Goal: Task Accomplishment & Management: Complete application form

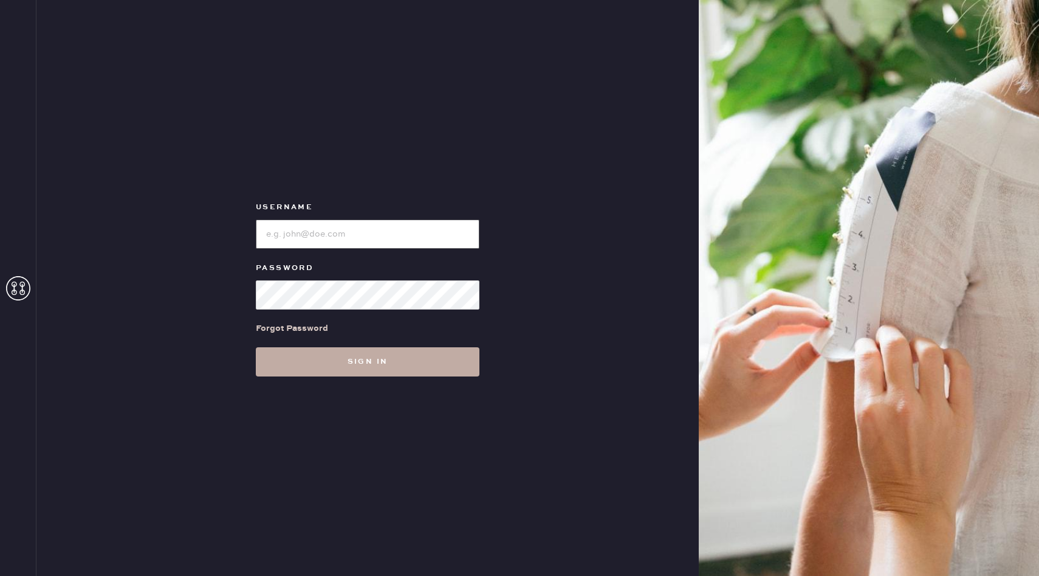
type input "reformationbellevue"
click at [386, 369] on button "Sign in" at bounding box center [368, 361] width 224 height 29
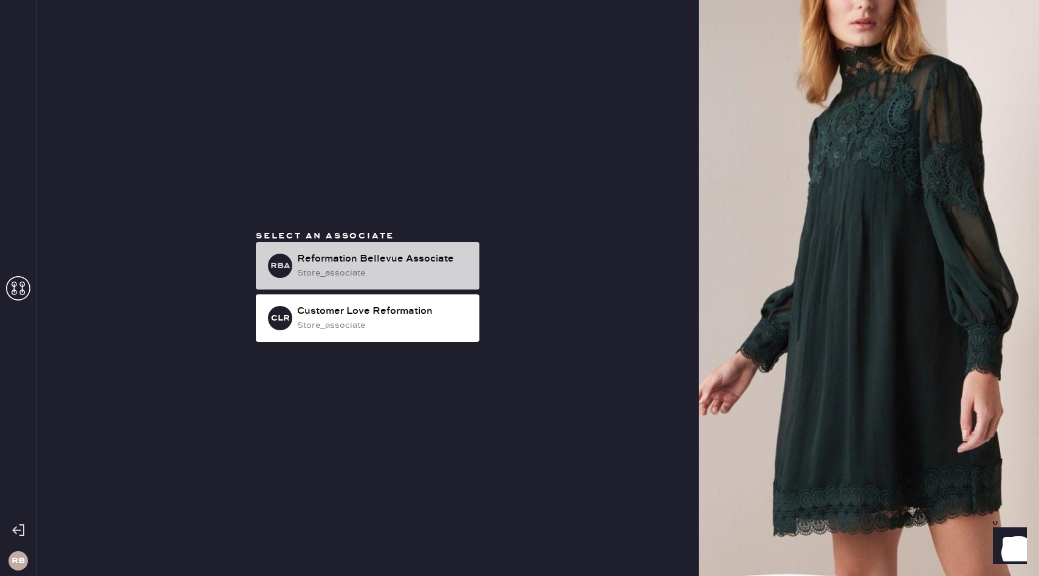
click at [377, 275] on div "store_associate" at bounding box center [383, 272] width 173 height 13
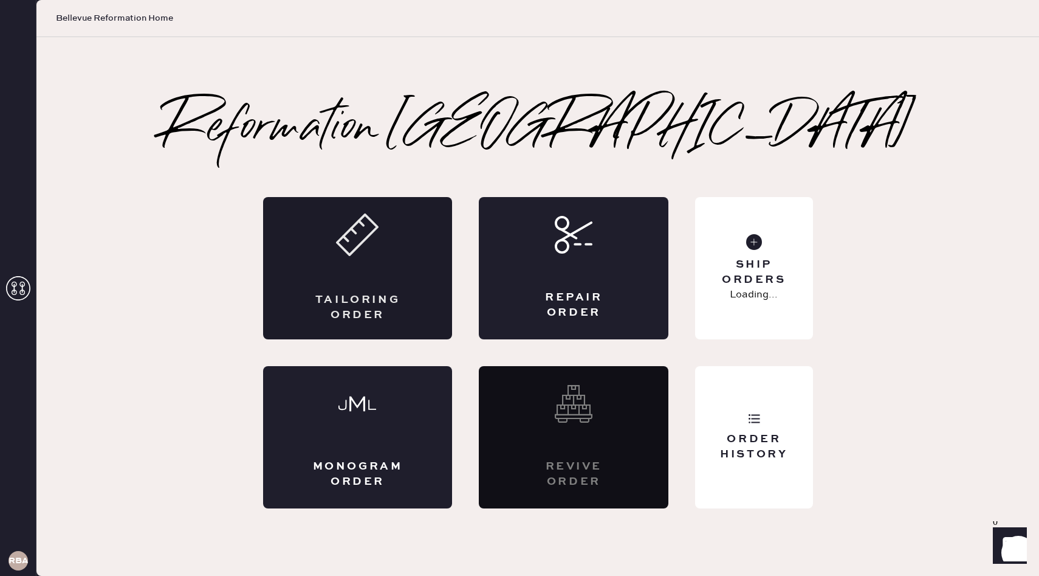
click at [342, 280] on div "Tailoring Order" at bounding box center [358, 268] width 190 height 142
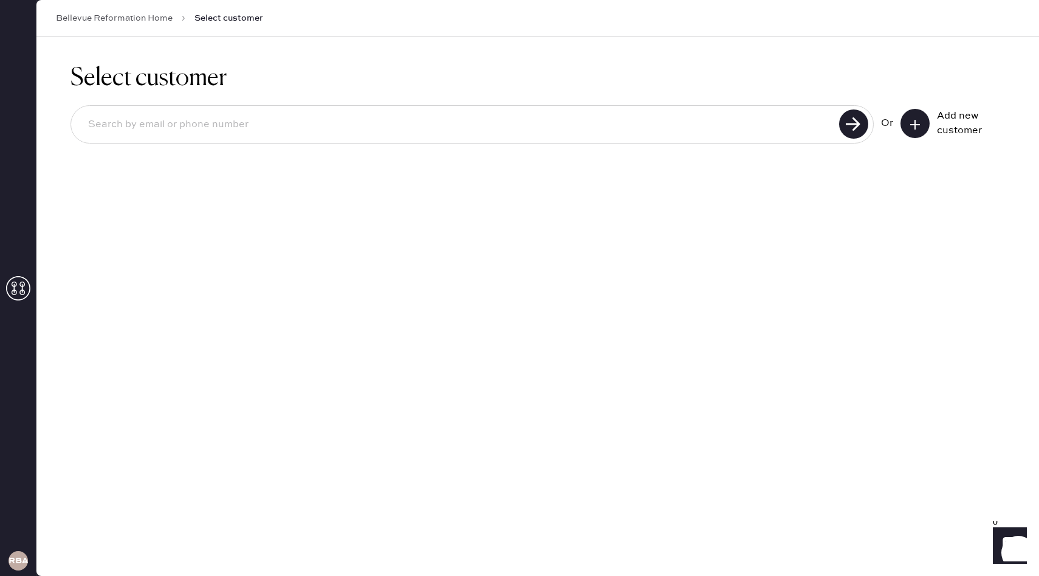
click at [918, 124] on icon at bounding box center [915, 125] width 12 height 12
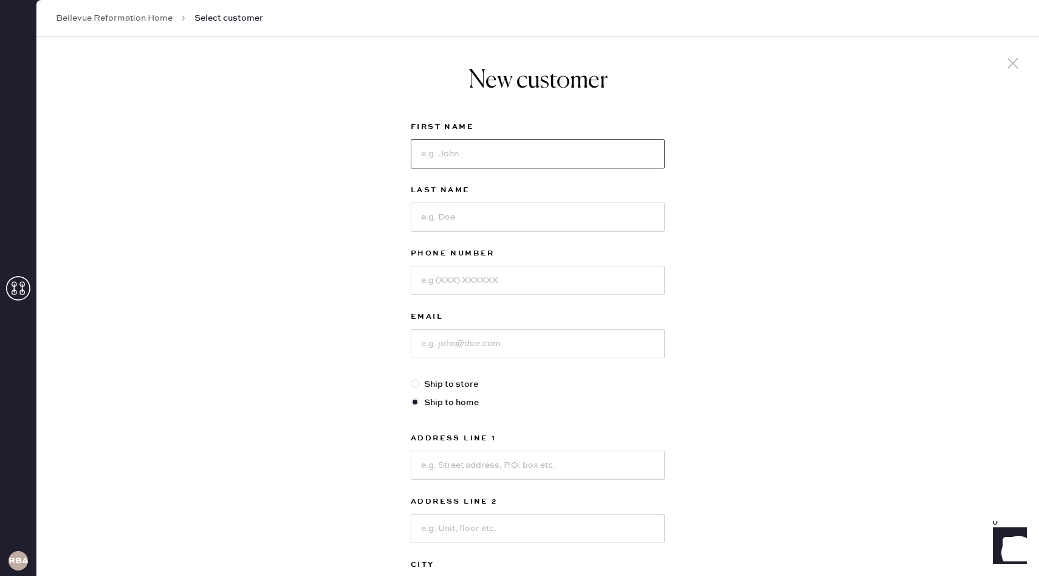
click at [644, 165] on input at bounding box center [538, 153] width 254 height 29
type input "Parie"
click at [593, 218] on input at bounding box center [538, 216] width 254 height 29
type input "[PERSON_NAME]"
click at [549, 289] on input at bounding box center [538, 280] width 254 height 29
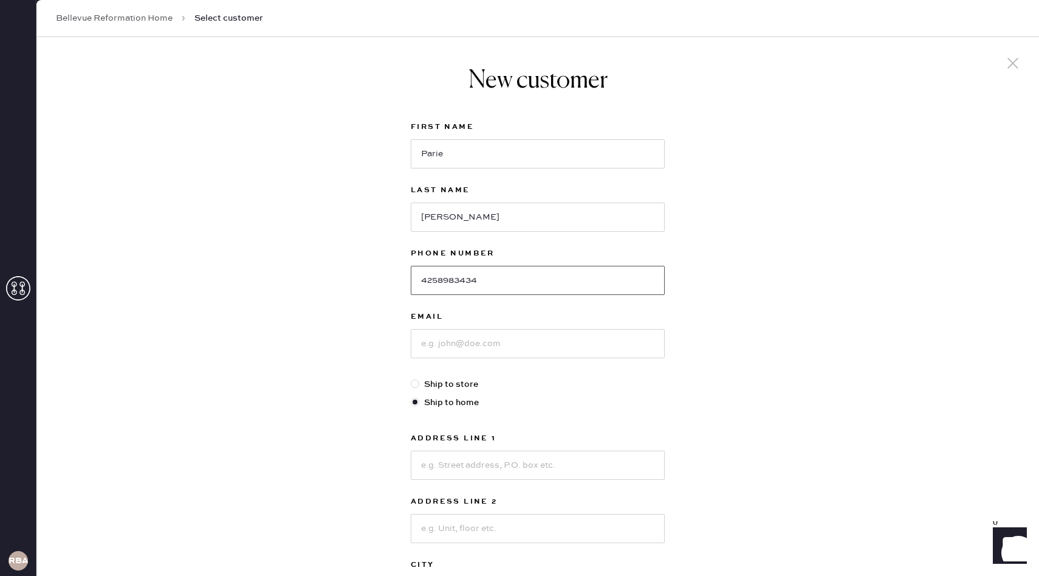
type input "4258983434"
click at [518, 345] on input at bounding box center [538, 343] width 254 height 29
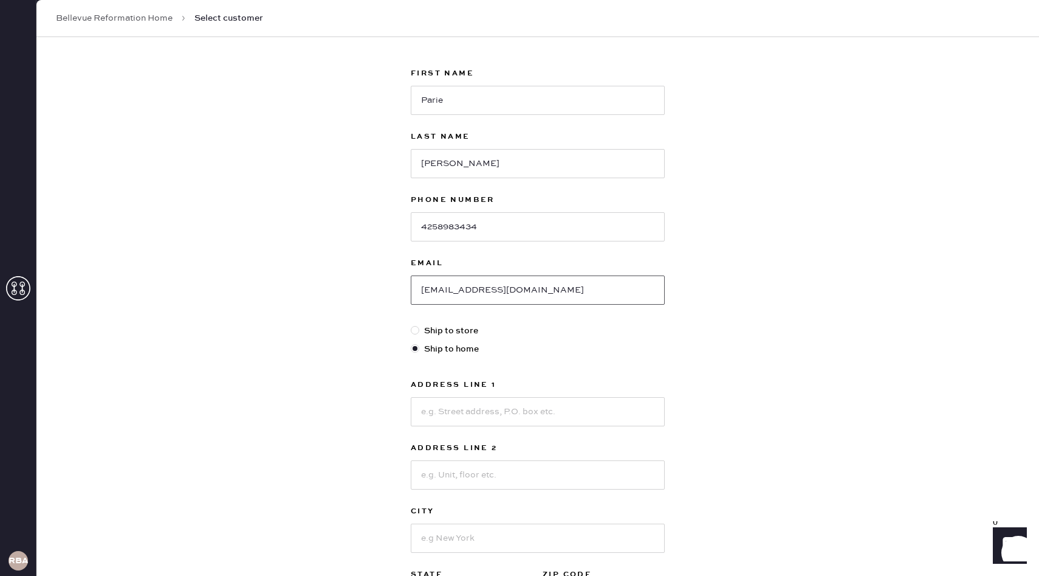
type input "[EMAIL_ADDRESS][DOMAIN_NAME]"
click at [473, 419] on input at bounding box center [538, 411] width 254 height 29
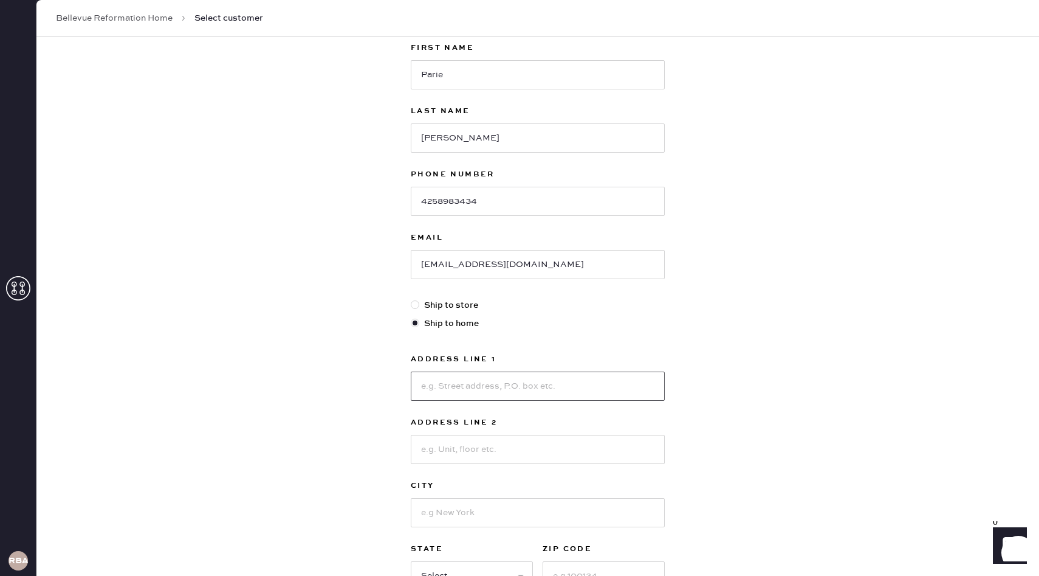
scroll to position [83, 0]
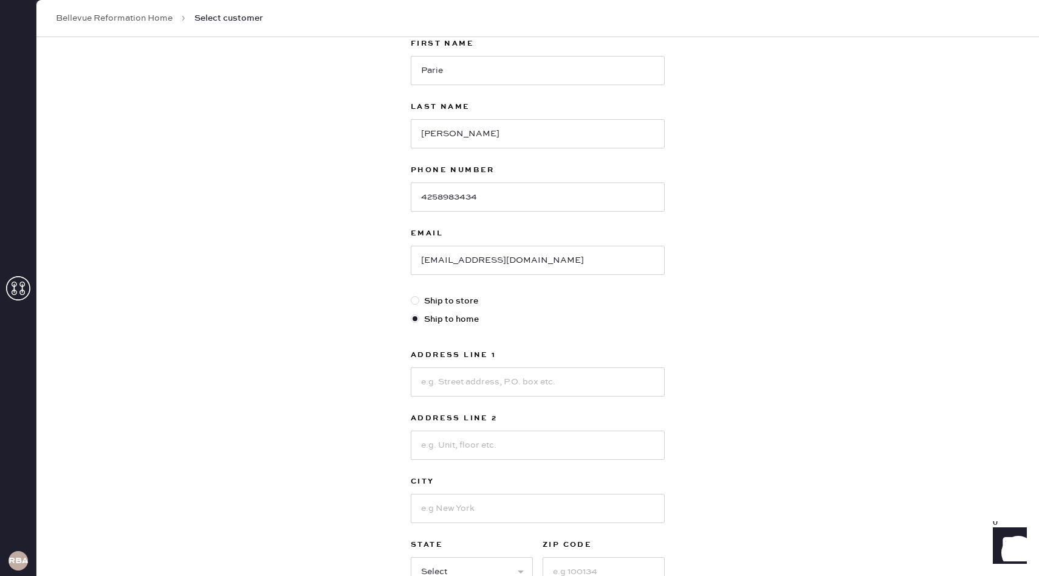
click at [390, 455] on div "New customer First Name [PERSON_NAME] Last Name [PERSON_NAME] Phone Number [PHO…" at bounding box center [537, 331] width 1003 height 754
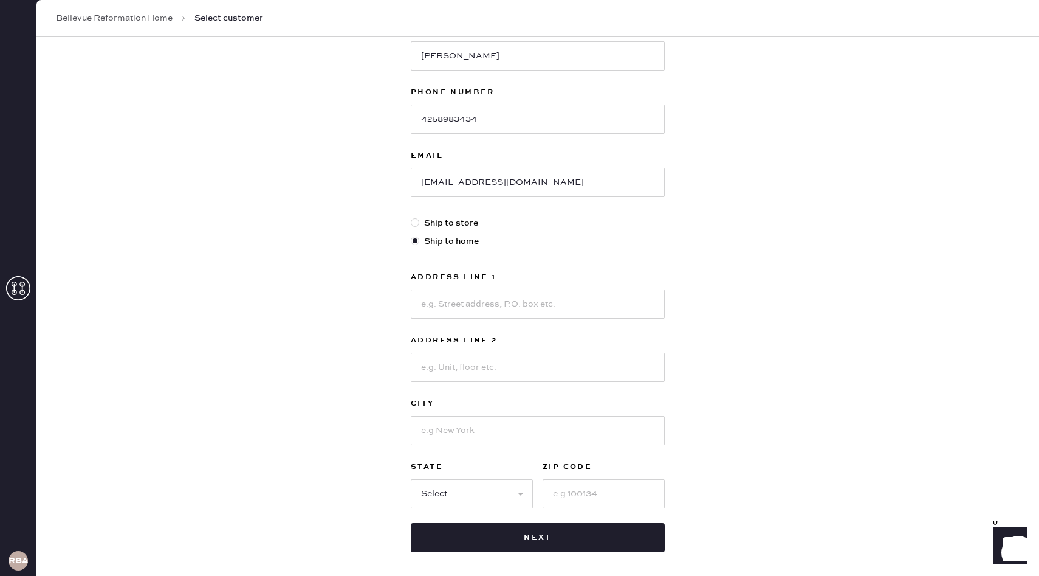
scroll to position [162, 0]
click at [476, 486] on select "Select AK AL AR AZ CA CO CT [GEOGRAPHIC_DATA] DE FL [GEOGRAPHIC_DATA] HI [GEOGR…" at bounding box center [472, 492] width 122 height 29
select select "CA"
click at [411, 478] on select "Select AK AL AR AZ CA CO CT [GEOGRAPHIC_DATA] DE FL [GEOGRAPHIC_DATA] HI [GEOGR…" at bounding box center [472, 492] width 122 height 29
click at [553, 493] on input at bounding box center [604, 492] width 122 height 29
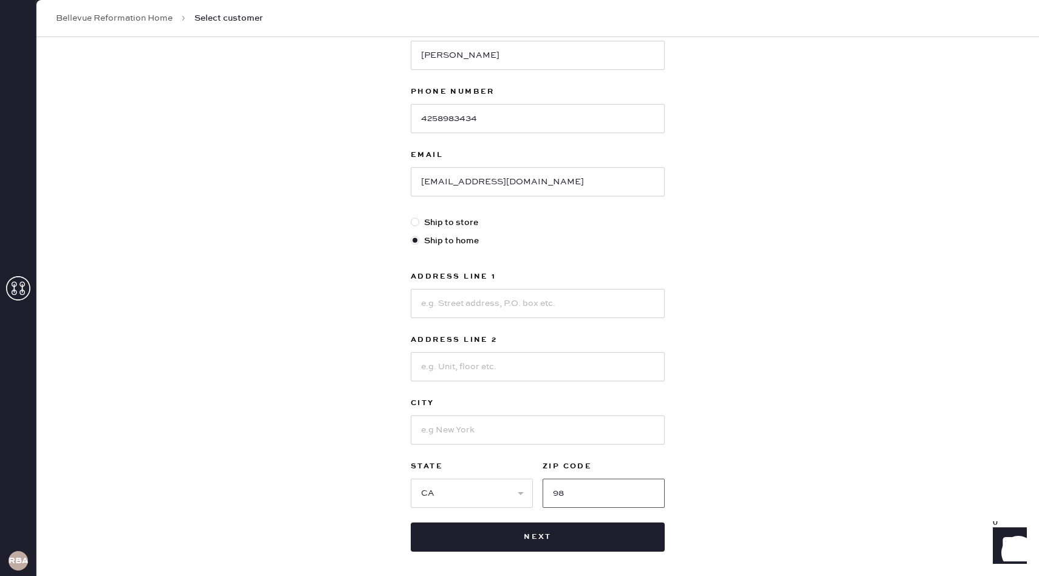
type input "98"
click at [716, 427] on div "New customer First Name [PERSON_NAME] Last Name [PERSON_NAME] Phone Number [PHO…" at bounding box center [537, 252] width 1003 height 754
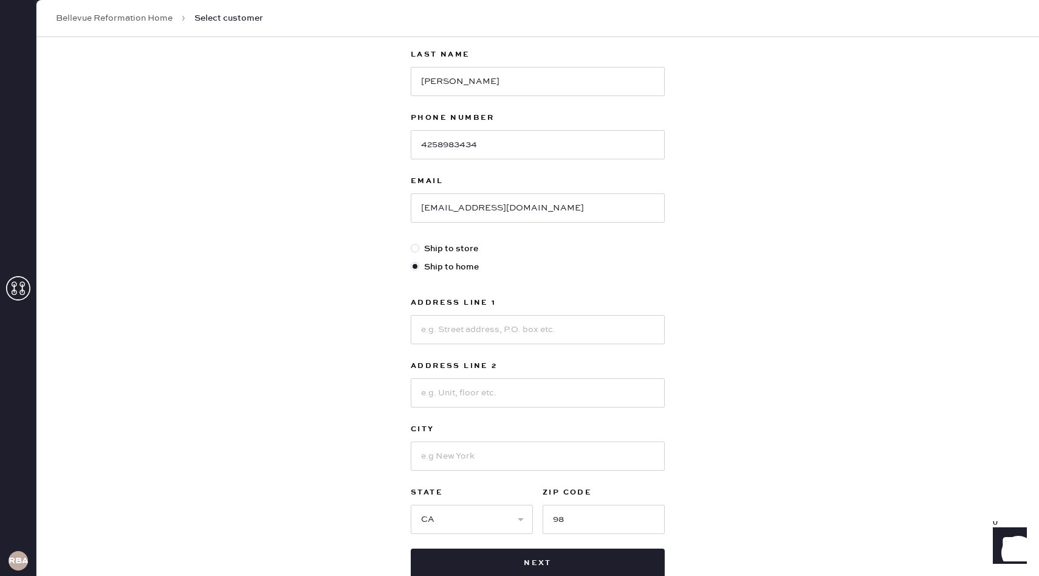
scroll to position [134, 0]
click at [535, 332] on input at bounding box center [538, 330] width 254 height 29
type input "[STREET_ADDRESS]"
click at [506, 392] on input at bounding box center [538, 393] width 254 height 29
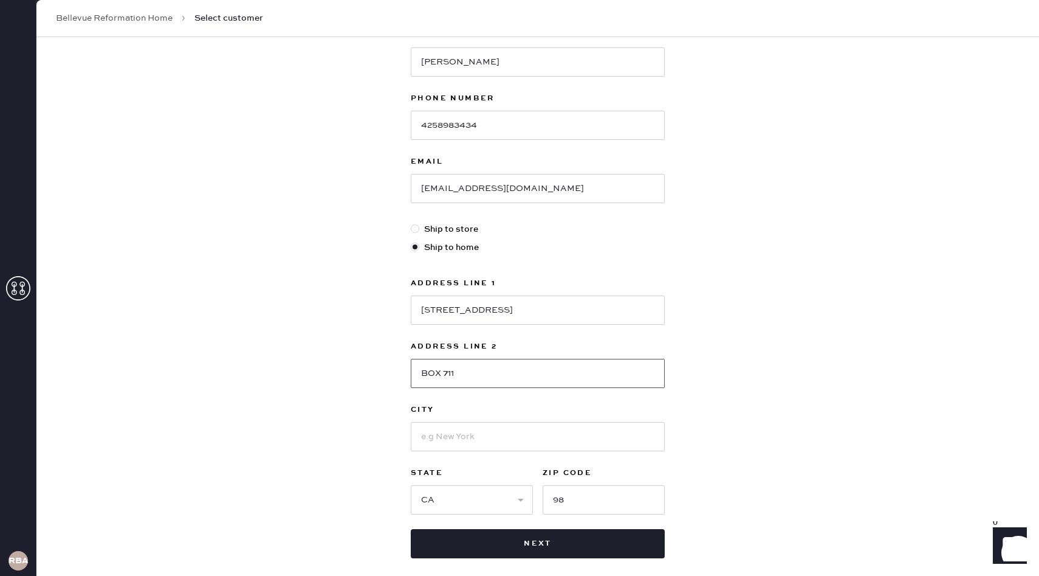
scroll to position [156, 0]
type input "BOX 711"
click at [602, 433] on input at bounding box center [538, 435] width 254 height 29
type input "Claremont"
click at [898, 410] on div "New customer First Name [PERSON_NAME] Last Name [PERSON_NAME] Phone Number [PHO…" at bounding box center [537, 258] width 1003 height 754
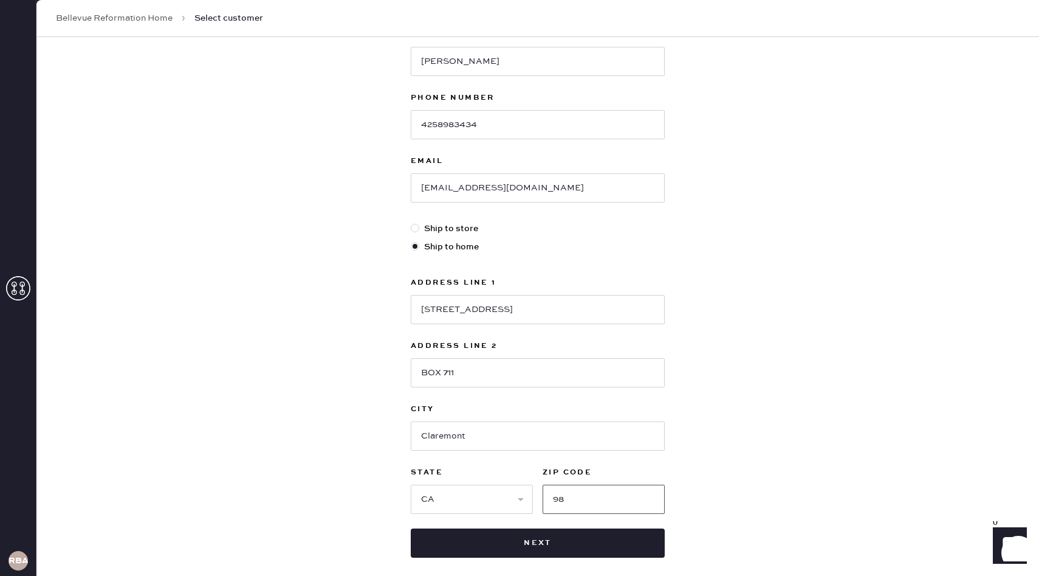
click at [601, 511] on input "98" at bounding box center [604, 498] width 122 height 29
type input "91711-4443"
click at [780, 504] on div "New customer First Name [PERSON_NAME] Last Name [PERSON_NAME] Phone Number [PHO…" at bounding box center [537, 258] width 1003 height 754
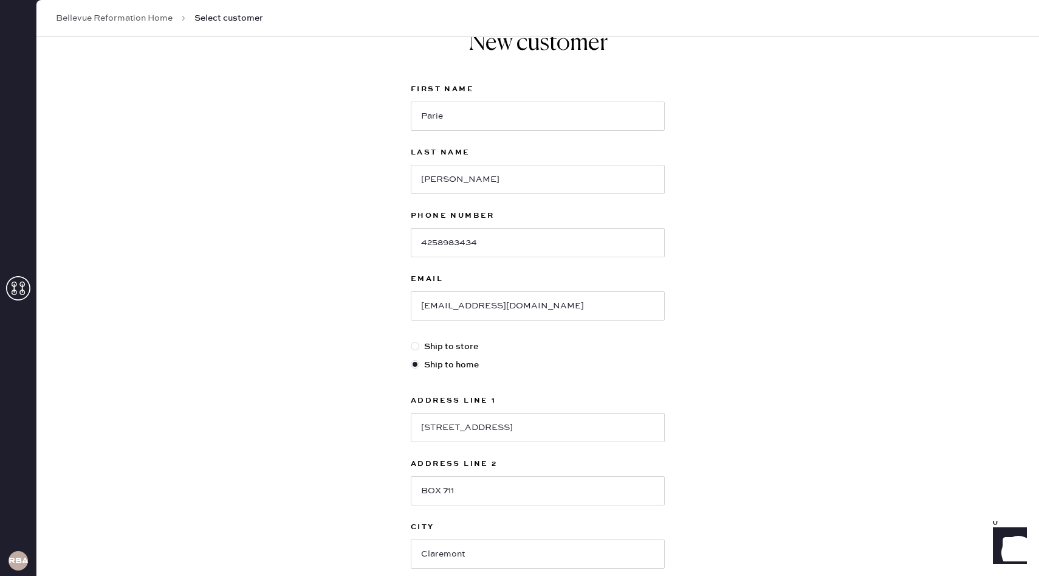
scroll to position [215, 0]
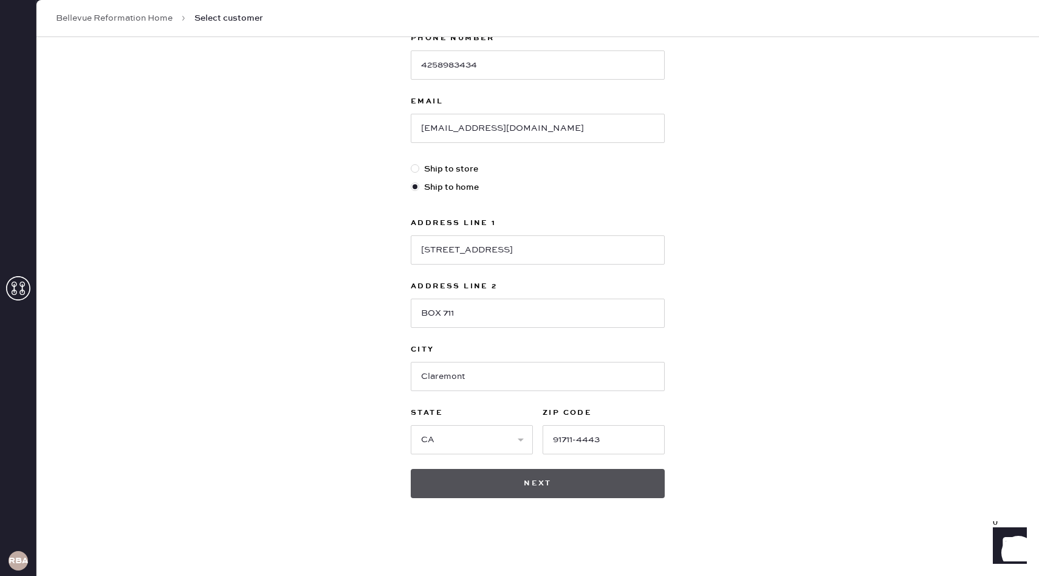
click at [500, 484] on button "Next" at bounding box center [538, 483] width 254 height 29
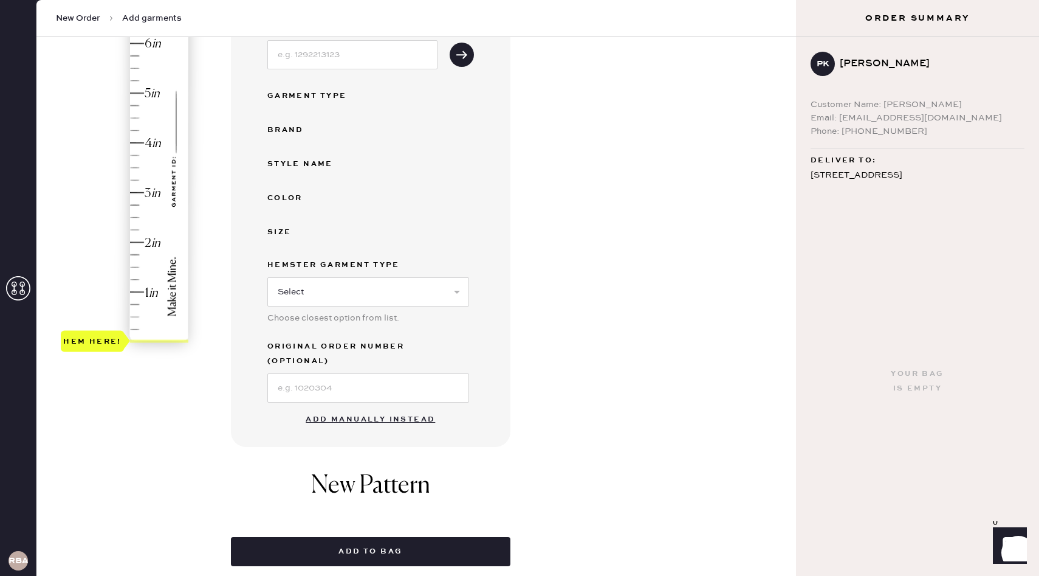
scroll to position [210, 0]
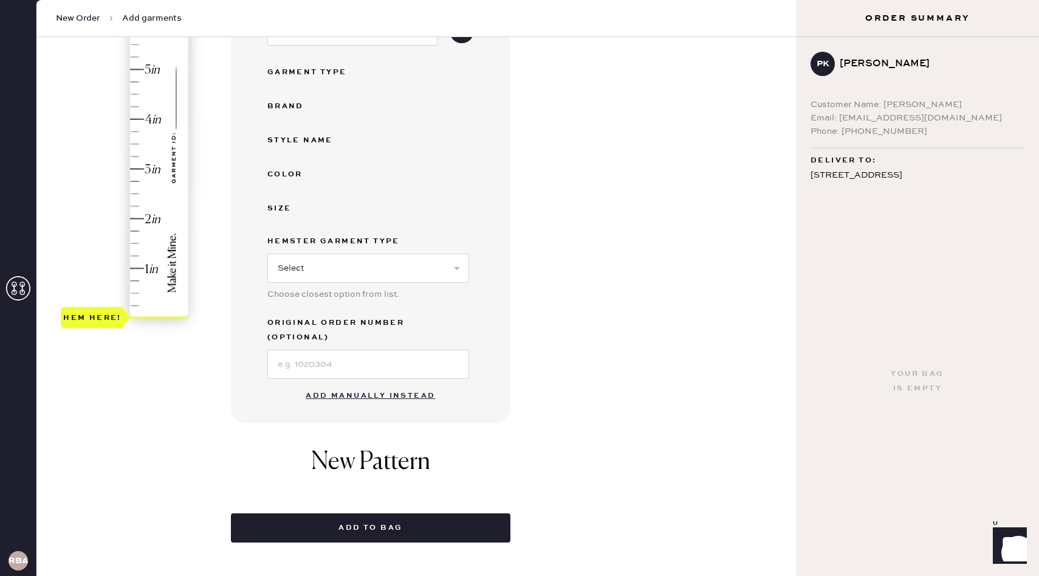
click at [397, 387] on button "Add manually instead" at bounding box center [370, 395] width 144 height 24
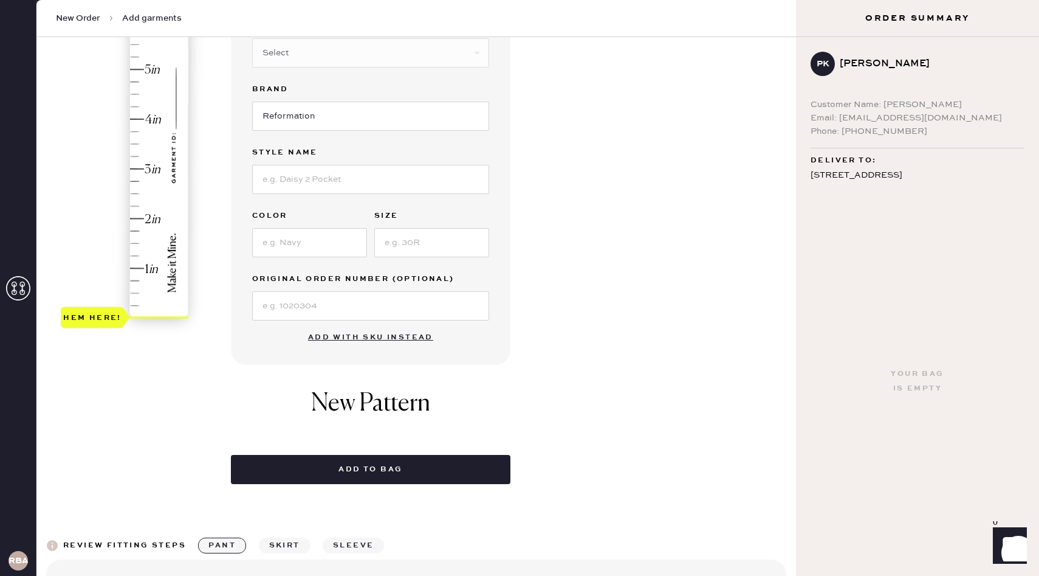
scroll to position [0, 0]
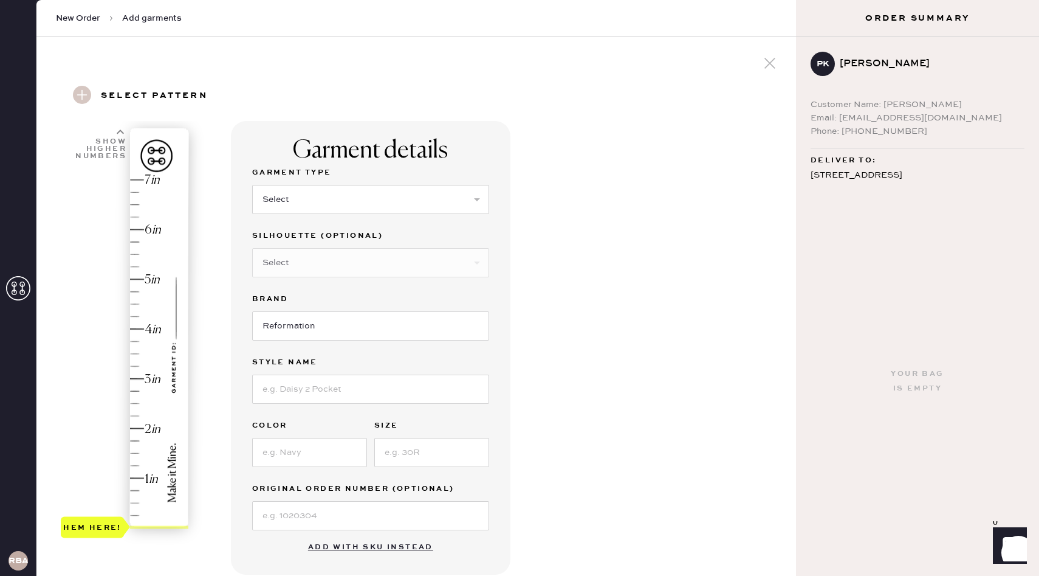
click at [535, 273] on div "Garment details Garment Type Select Basic Skirt Jeans Leggings Pants Shorts Bas…" at bounding box center [508, 407] width 555 height 573
click at [380, 189] on select "Select Basic Skirt Jeans Leggings Pants Shorts Basic Sleeved Dress Basic Sleeve…" at bounding box center [370, 199] width 237 height 29
select select "4"
click at [252, 185] on select "Select Basic Skirt Jeans Leggings Pants Shorts Basic Sleeved Dress Basic Sleeve…" at bounding box center [370, 199] width 237 height 29
click at [377, 254] on select "Select Joggers Shorts Cropped Flare Boot Cut Straight Skinny Other" at bounding box center [370, 262] width 237 height 29
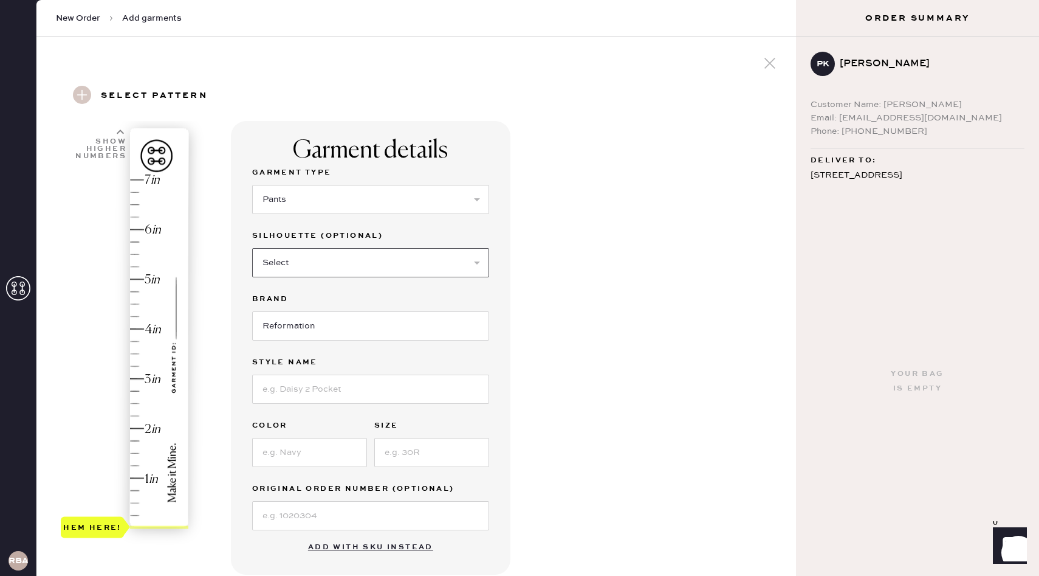
select select "13"
click at [252, 248] on select "Select Joggers Shorts Cropped Flare Boot Cut Straight Skinny Other" at bounding box center [370, 262] width 237 height 29
click at [338, 382] on input at bounding box center [370, 388] width 237 height 29
type input "[PERSON_NAME] Pant"
click at [309, 453] on input at bounding box center [309, 452] width 115 height 29
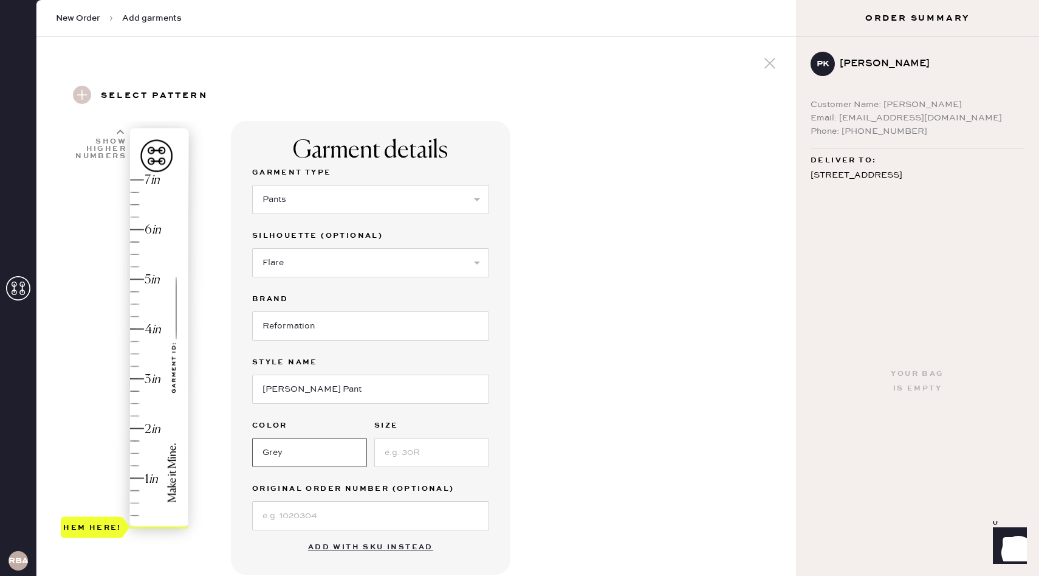
type input "Grey"
click at [411, 463] on input at bounding box center [431, 452] width 115 height 29
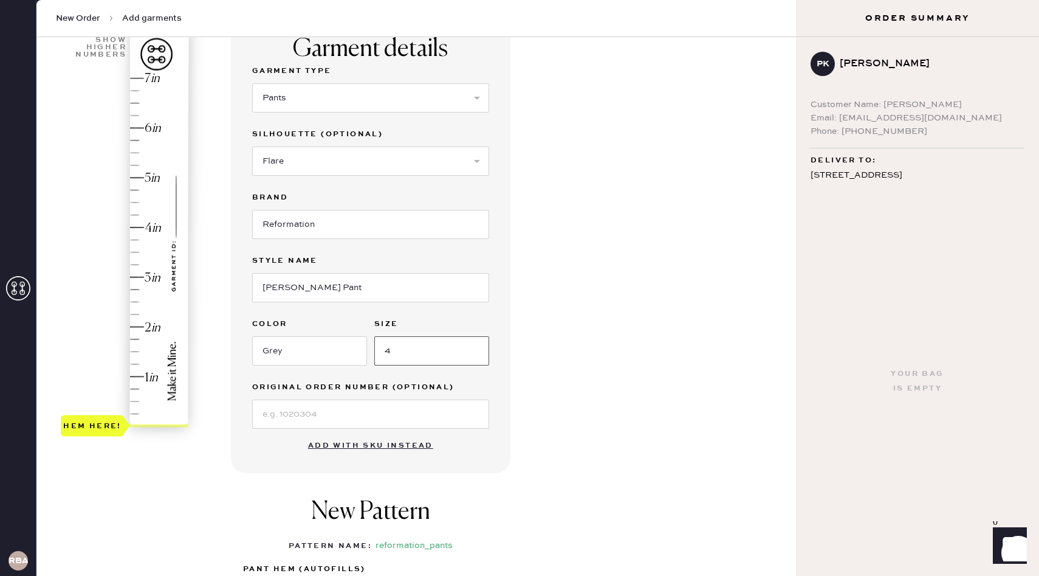
scroll to position [102, 0]
type input "4"
type input "3.5"
click at [137, 252] on div "Hem here!" at bounding box center [125, 251] width 129 height 359
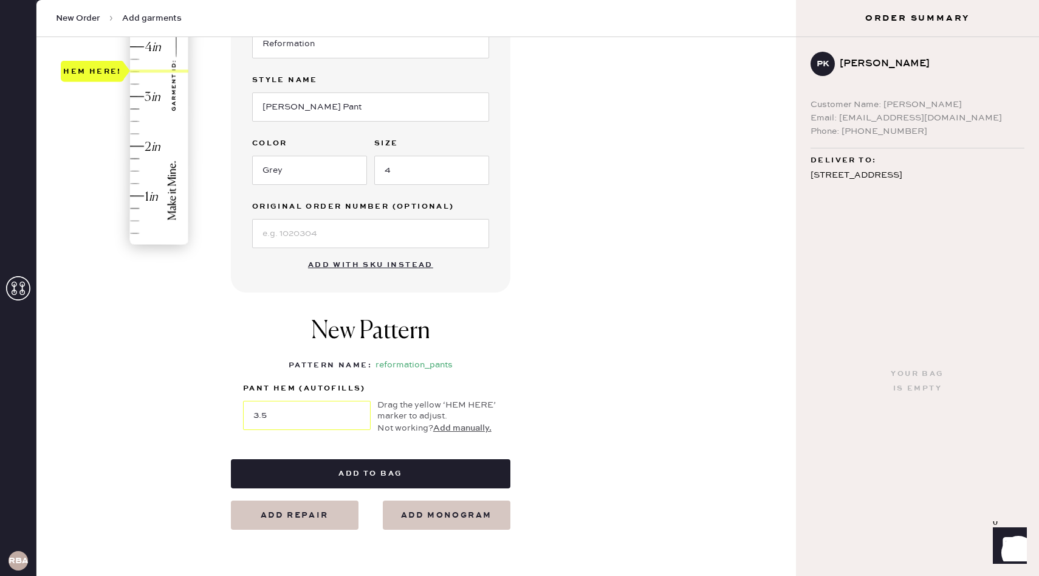
scroll to position [285, 0]
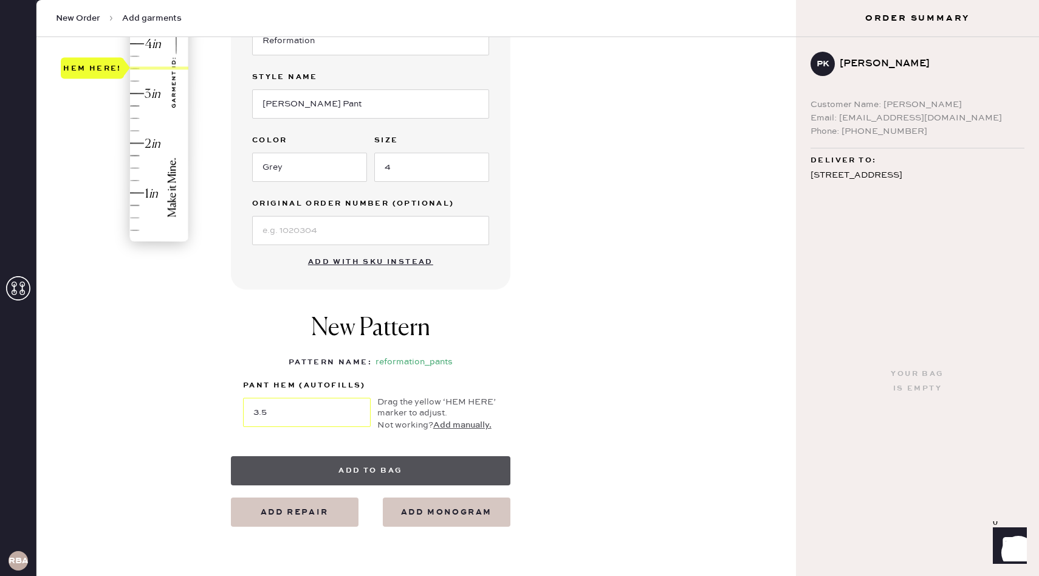
click at [347, 470] on button "Add to bag" at bounding box center [371, 470] width 280 height 29
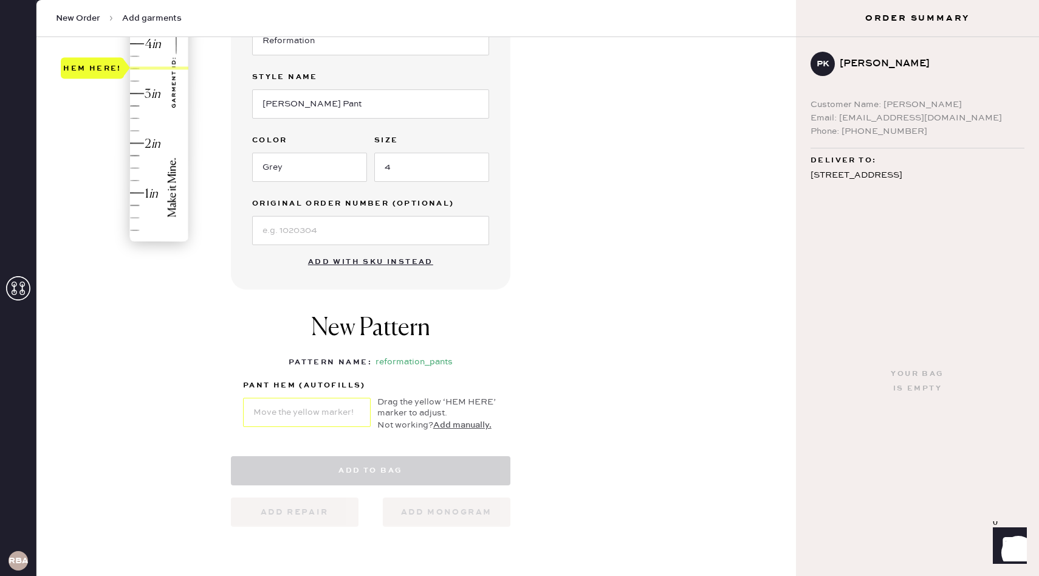
select select "4"
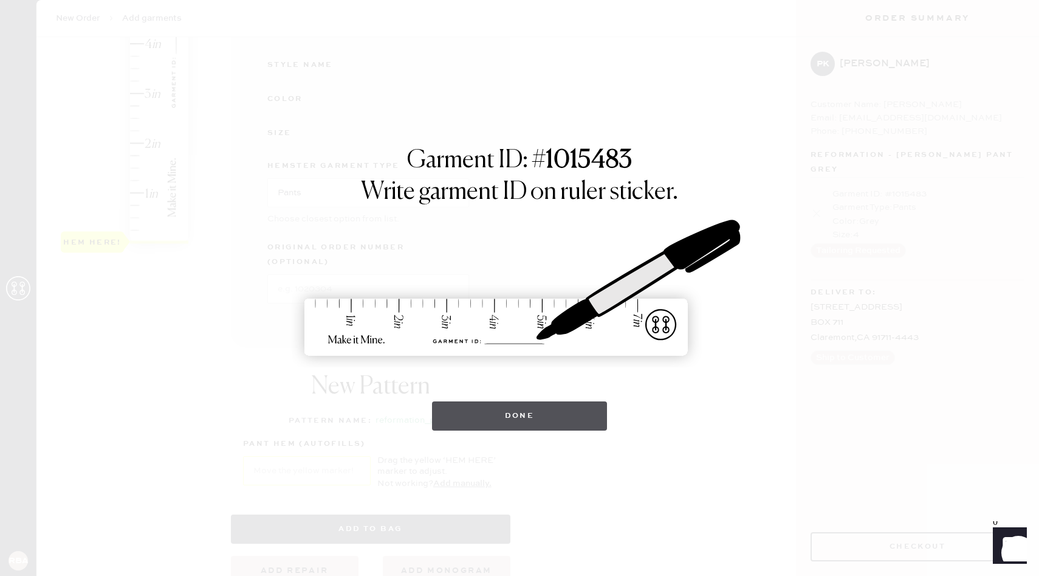
click at [555, 411] on button "Done" at bounding box center [520, 415] width 176 height 29
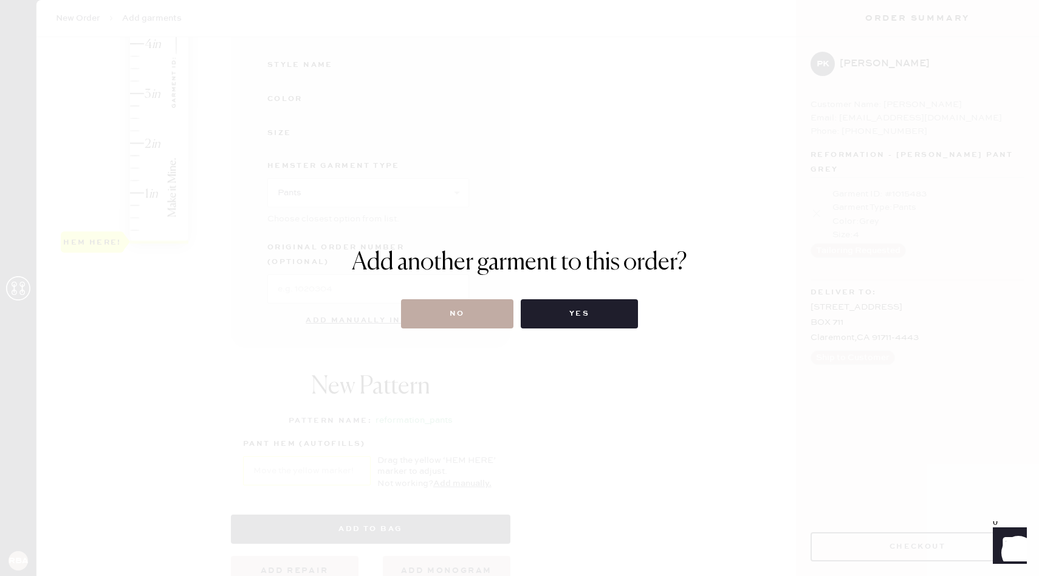
click at [493, 304] on button "No" at bounding box center [457, 313] width 112 height 29
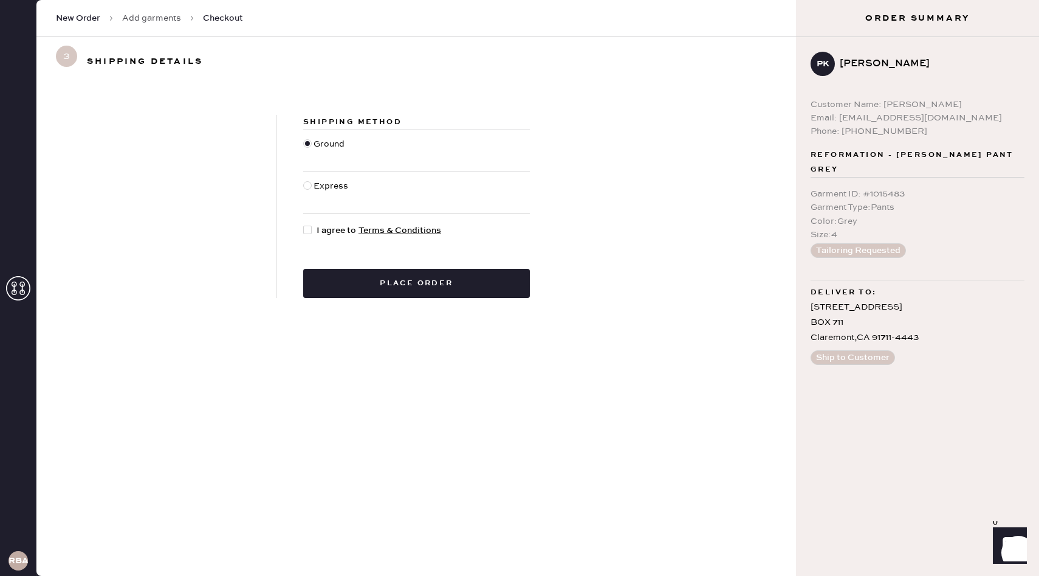
click at [332, 230] on span "I agree to Terms & Conditions" at bounding box center [379, 230] width 125 height 13
click at [304, 224] on input "I agree to Terms & Conditions" at bounding box center [303, 224] width 1 height 1
checkbox input "true"
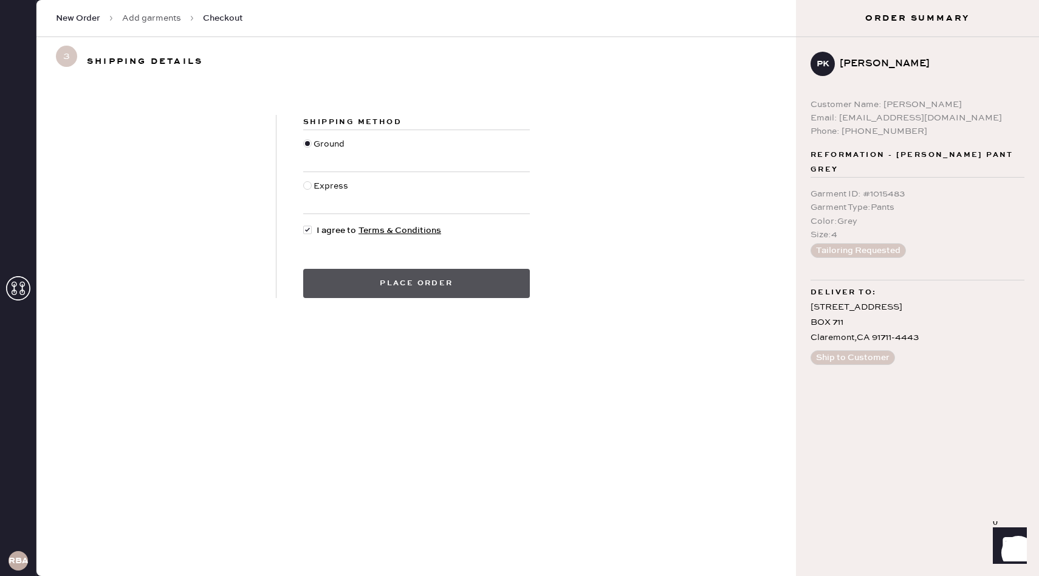
click at [384, 276] on button "Place order" at bounding box center [416, 283] width 227 height 29
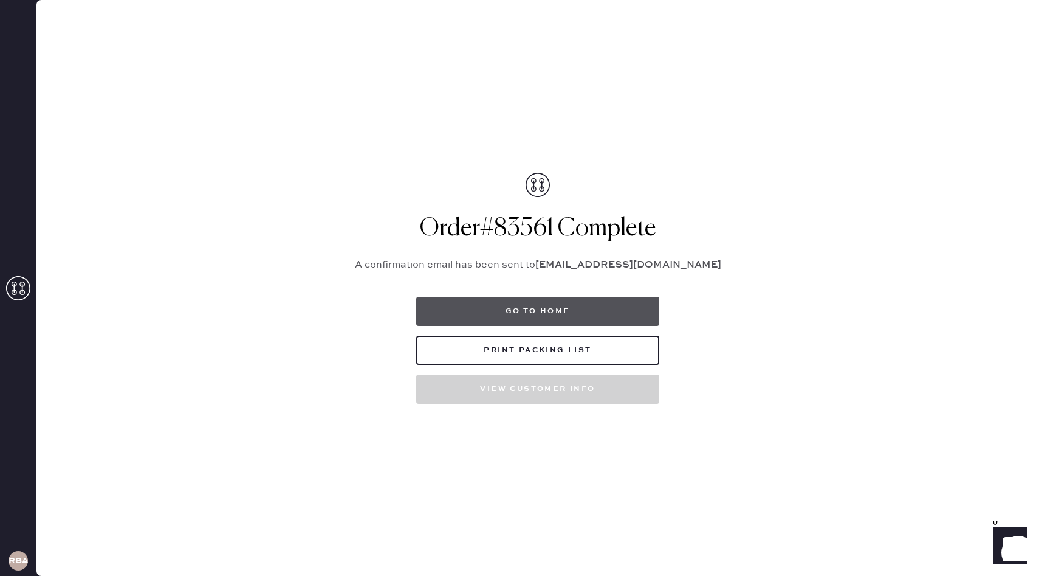
click at [543, 312] on button "Go to home" at bounding box center [537, 311] width 243 height 29
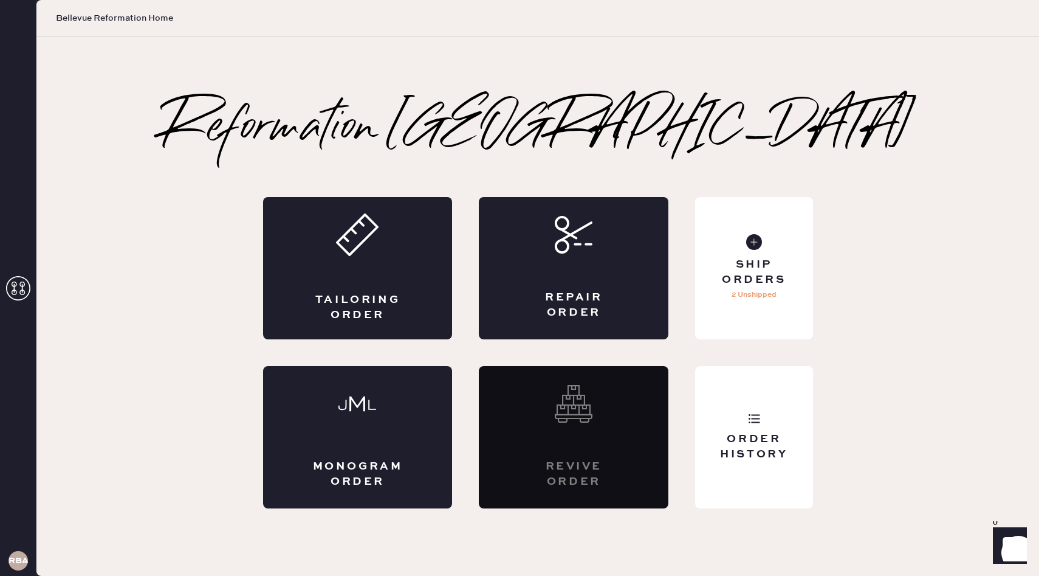
drag, startPoint x: 933, startPoint y: 181, endPoint x: 926, endPoint y: 178, distance: 7.3
click at [933, 181] on div "Reformation Bellevue Tailoring Order Repair Order Monogram Order Revive order O…" at bounding box center [537, 307] width 1003 height 404
